Goal: Information Seeking & Learning: Learn about a topic

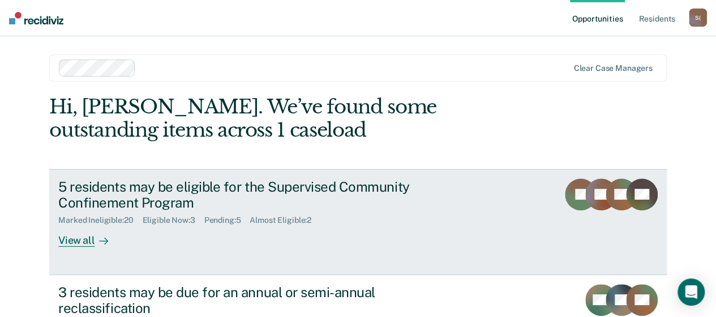
click at [87, 238] on div "View all" at bounding box center [89, 236] width 63 height 22
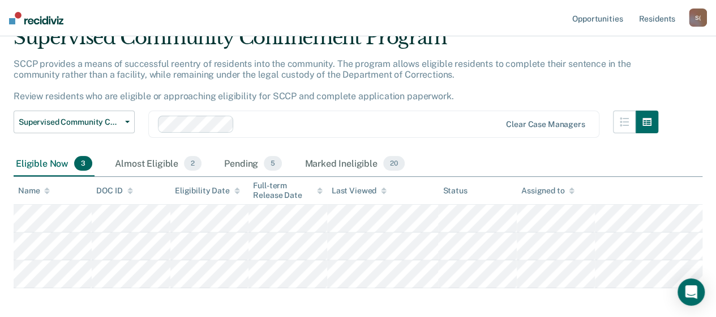
scroll to position [104, 0]
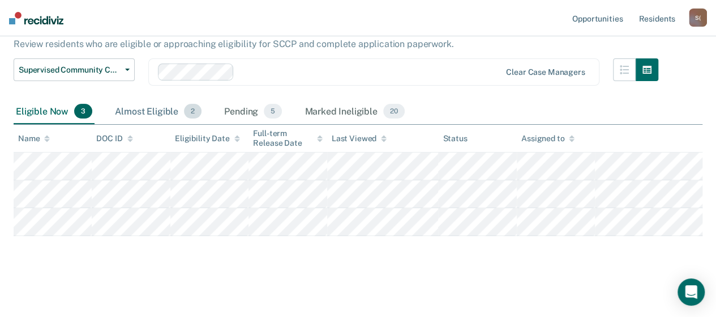
click at [153, 108] on div "Almost Eligible 2" at bounding box center [158, 111] width 91 height 25
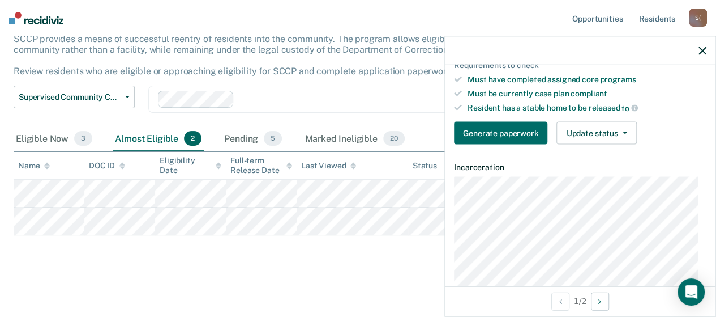
scroll to position [227, 0]
